Goal: Check status: Check status

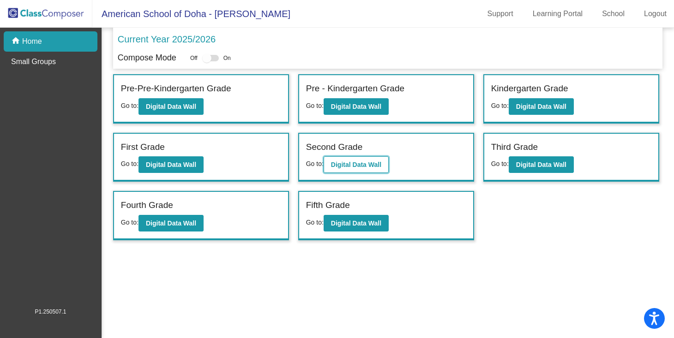
click at [374, 165] on b "Digital Data Wall" at bounding box center [356, 164] width 50 height 7
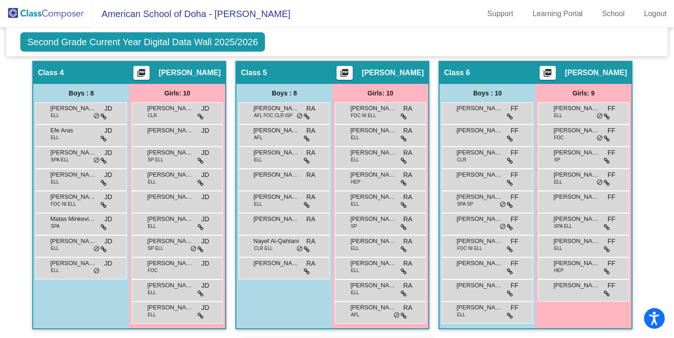
scroll to position [499, 0]
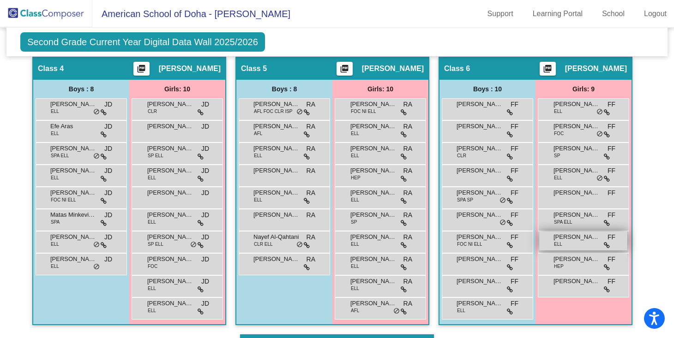
click at [566, 246] on div "Shaikha [PERSON_NAME] ELL FF lock do_not_disturb_alt" at bounding box center [583, 241] width 88 height 19
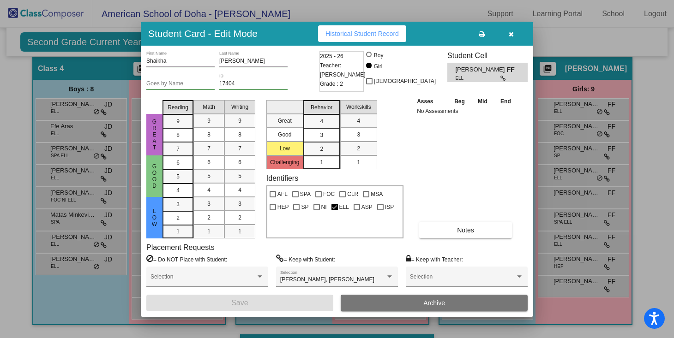
click at [512, 32] on icon "button" at bounding box center [510, 34] width 5 height 6
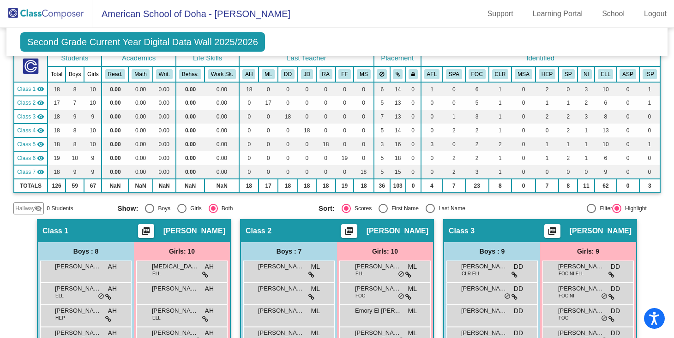
scroll to position [0, 0]
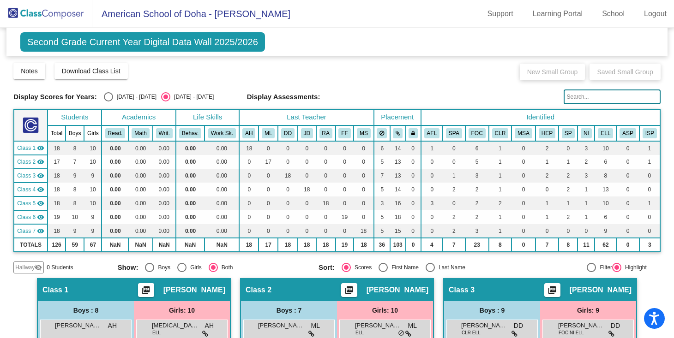
click at [107, 97] on div "Select an option" at bounding box center [108, 96] width 9 height 9
click at [108, 101] on input "[DATE] - [DATE]" at bounding box center [108, 101] width 0 height 0
radio input "true"
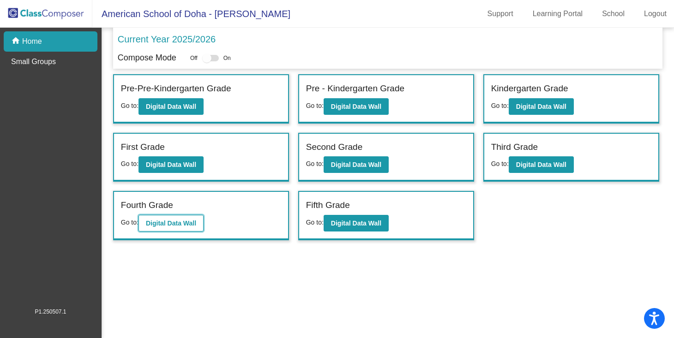
click at [172, 223] on b "Digital Data Wall" at bounding box center [171, 223] width 50 height 7
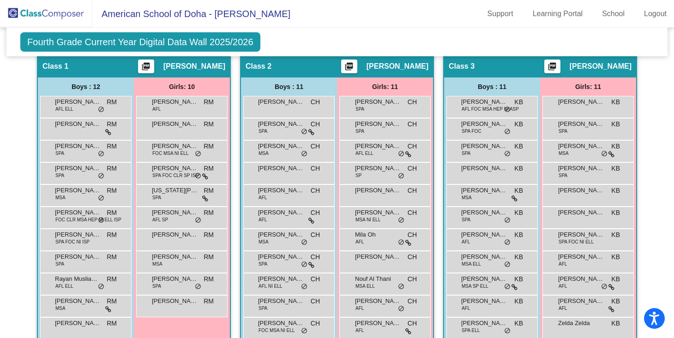
scroll to position [248, 0]
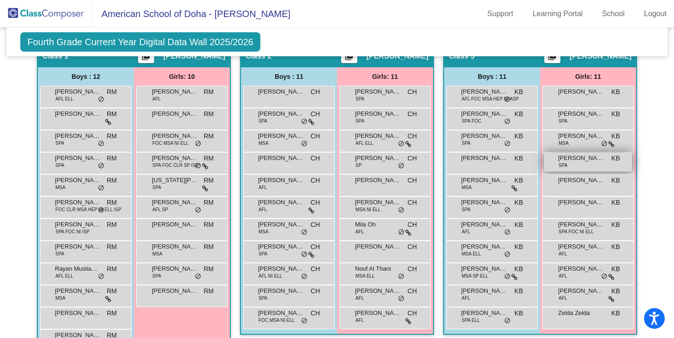
click at [571, 162] on span "[PERSON_NAME]" at bounding box center [581, 158] width 46 height 9
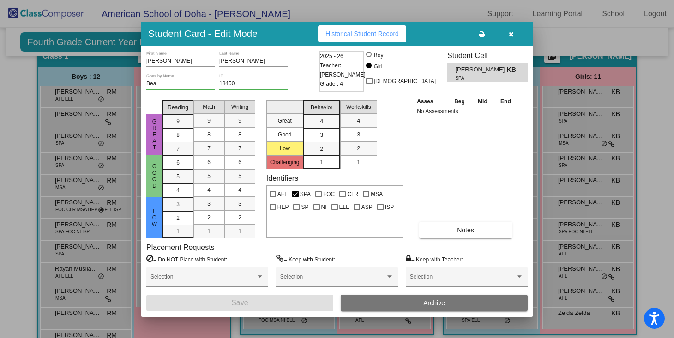
click at [509, 36] on icon "button" at bounding box center [510, 34] width 5 height 6
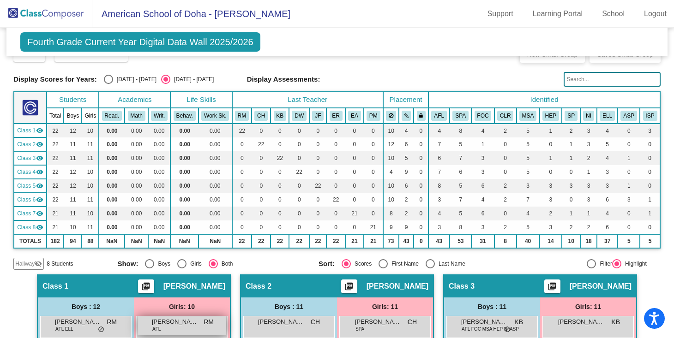
scroll to position [0, 0]
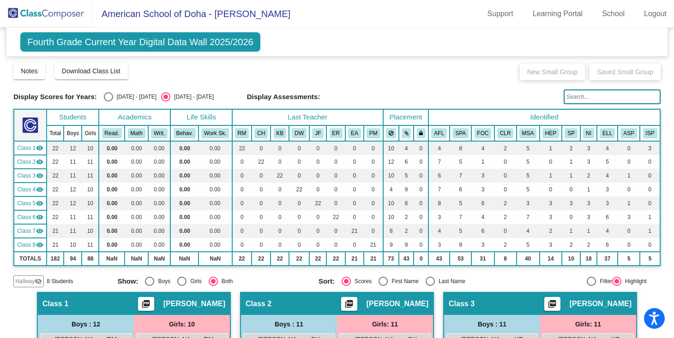
click at [107, 96] on div "Select an option" at bounding box center [108, 96] width 9 height 9
click at [108, 101] on input "[DATE] - [DATE]" at bounding box center [108, 101] width 0 height 0
radio input "true"
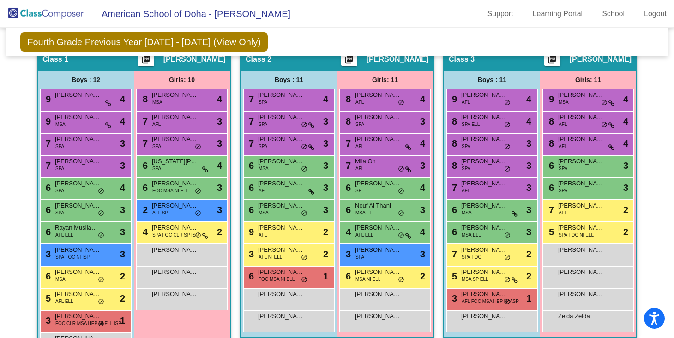
scroll to position [241, 0]
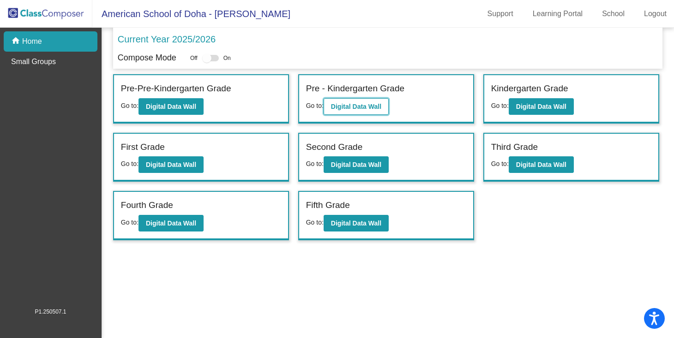
click at [350, 106] on b "Digital Data Wall" at bounding box center [356, 106] width 50 height 7
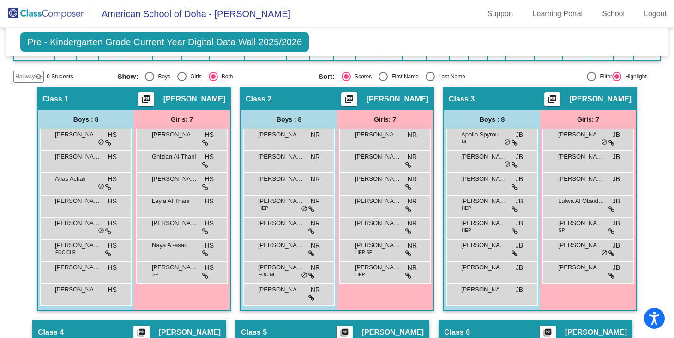
scroll to position [191, 0]
